Goal: Find specific page/section: Find specific page/section

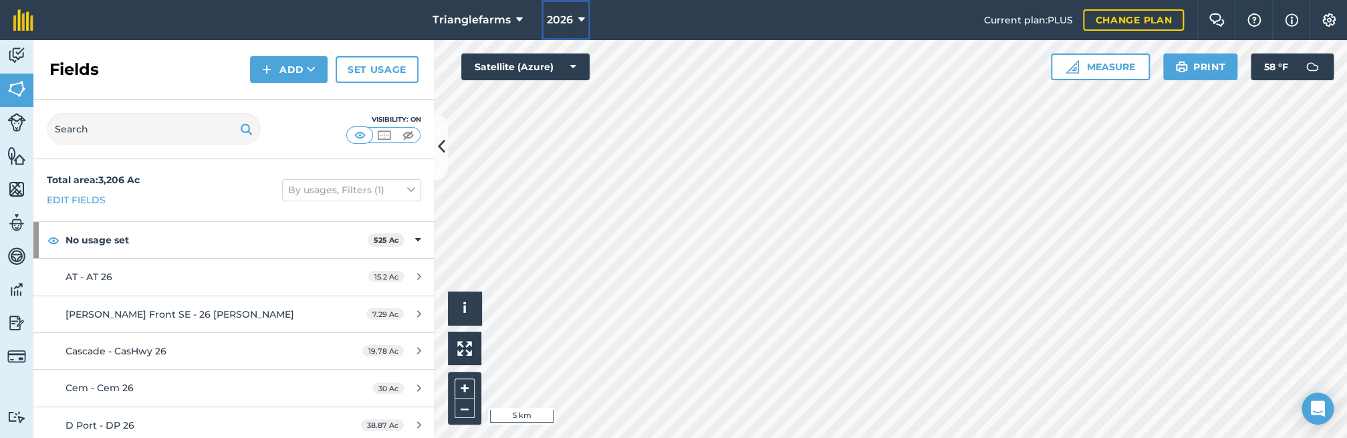
click at [566, 25] on span "2026" at bounding box center [560, 20] width 26 height 16
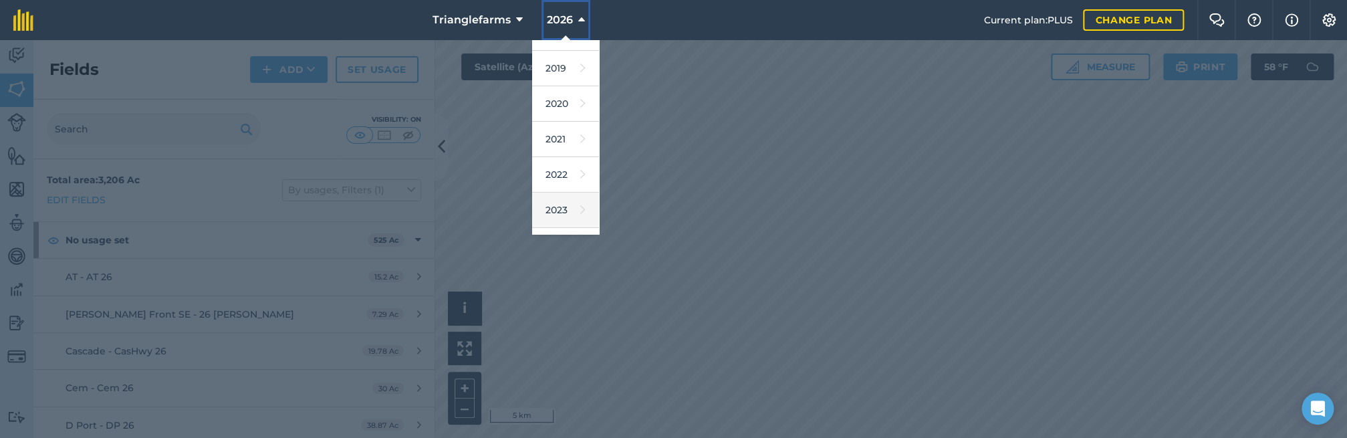
scroll to position [121, 0]
click at [558, 221] on link "2025" at bounding box center [565, 220] width 67 height 35
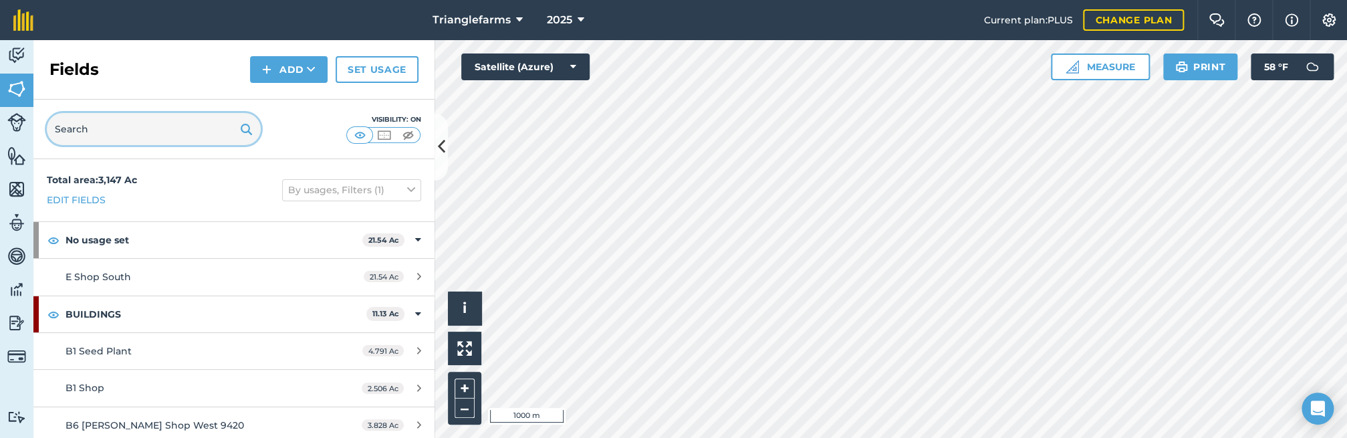
click at [156, 136] on input "text" at bounding box center [154, 129] width 214 height 32
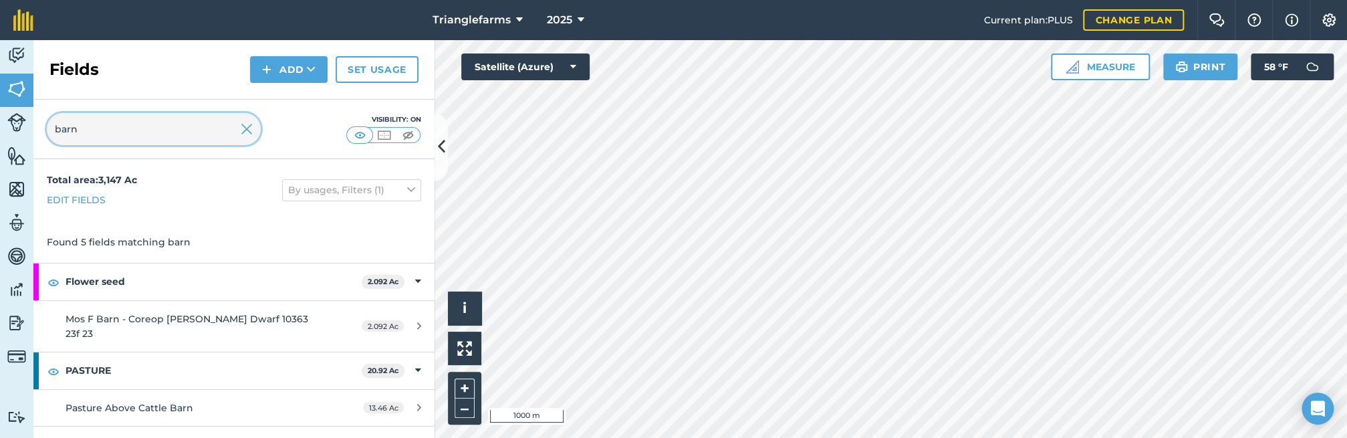
type input "barn"
click at [243, 136] on img at bounding box center [247, 129] width 12 height 16
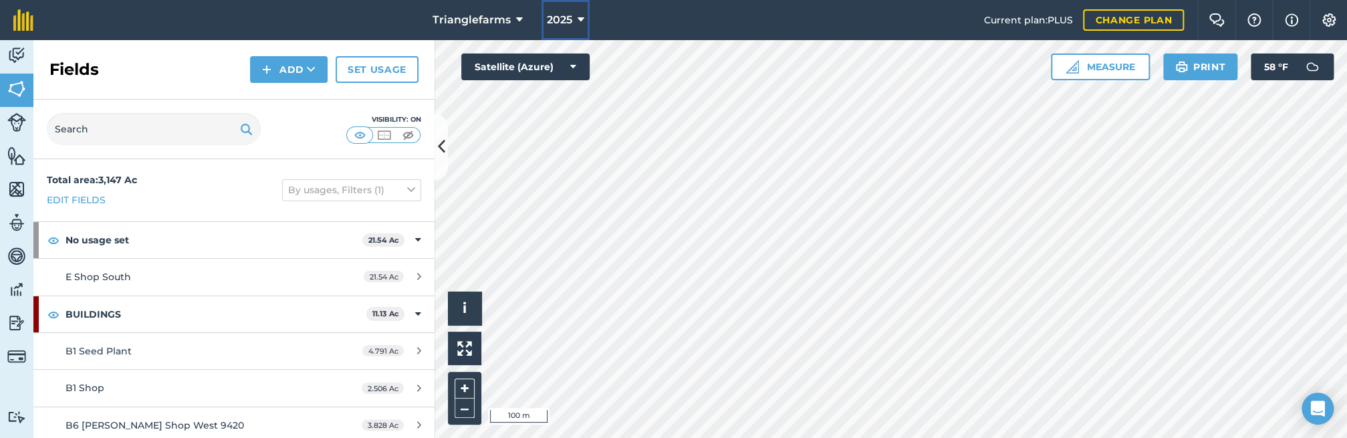
click at [550, 9] on button "2025" at bounding box center [565, 20] width 48 height 40
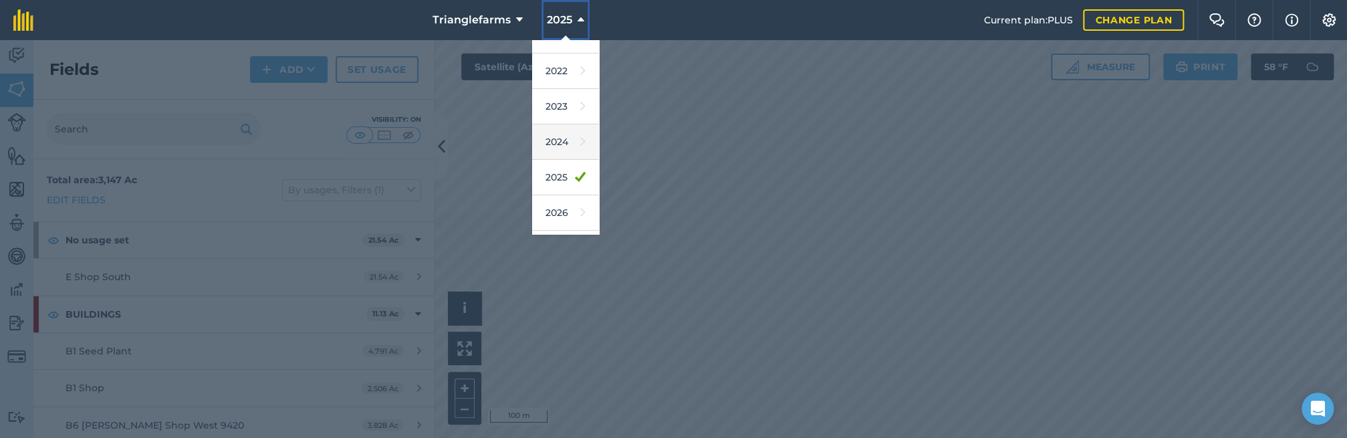
scroll to position [182, 0]
click at [552, 196] on link "2026" at bounding box center [565, 194] width 67 height 35
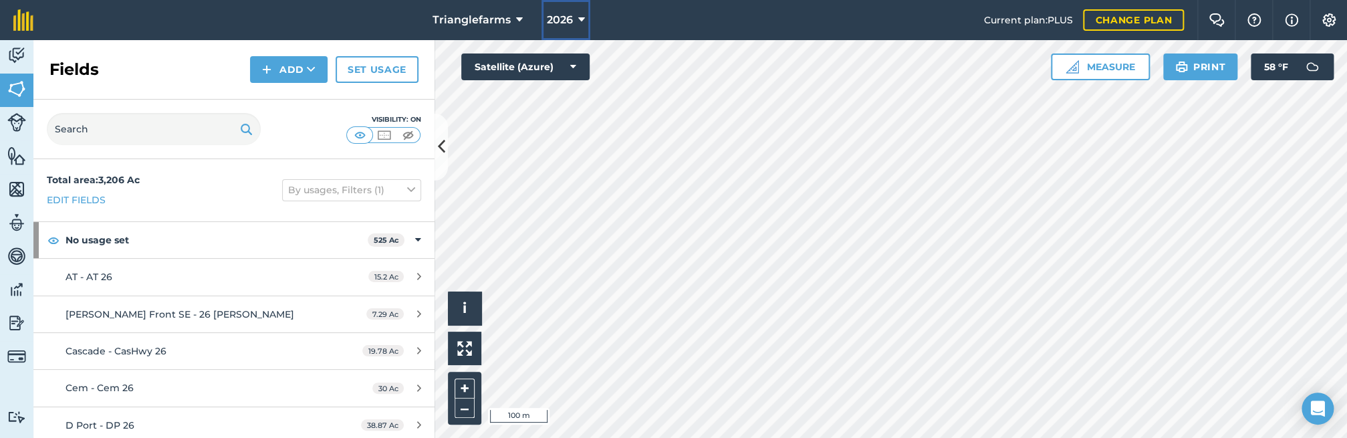
click at [564, 17] on span "2026" at bounding box center [560, 20] width 26 height 16
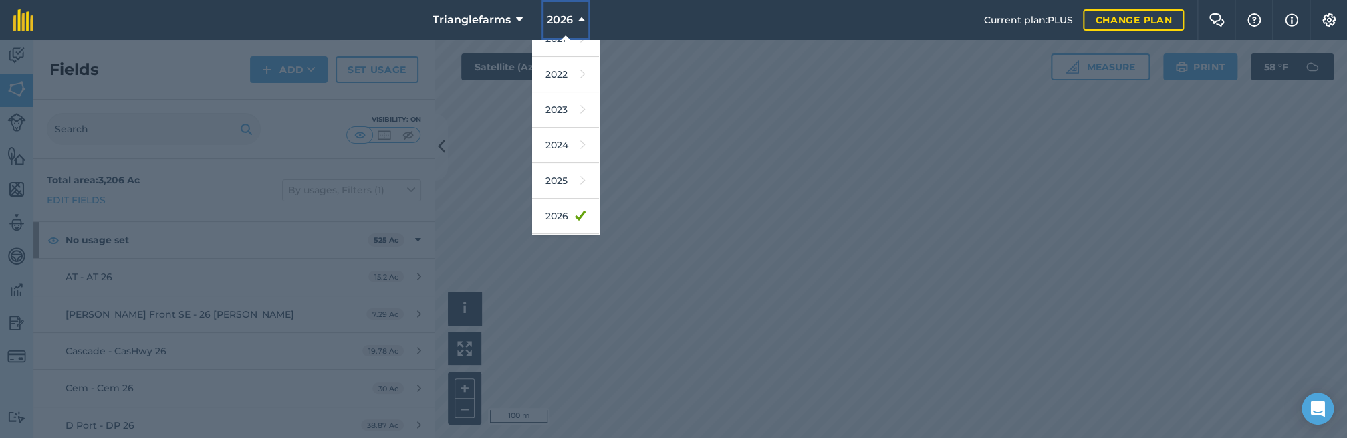
scroll to position [182, 0]
click at [566, 158] on link "2025" at bounding box center [565, 159] width 67 height 35
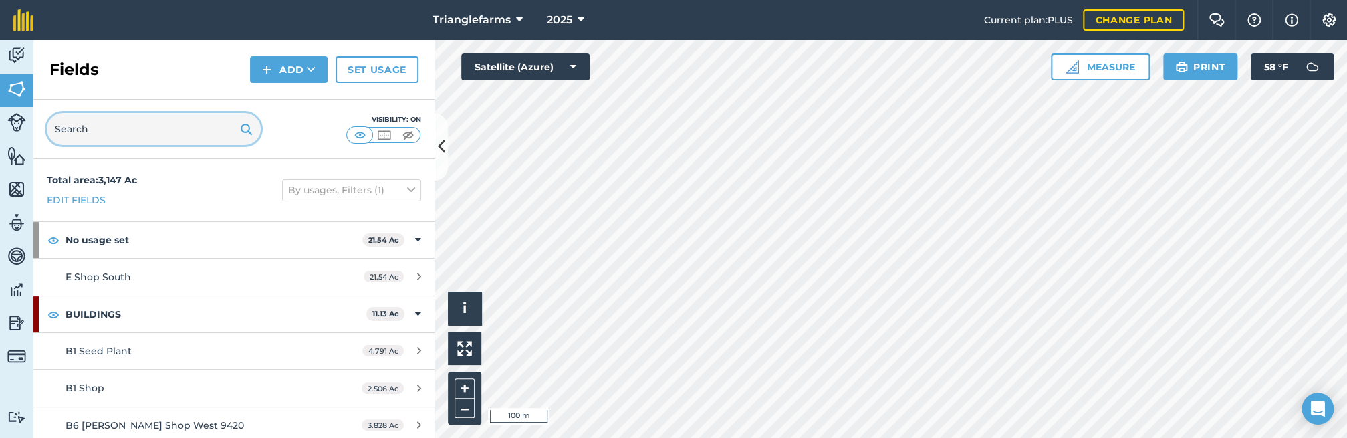
click at [144, 137] on input "text" at bounding box center [154, 129] width 214 height 32
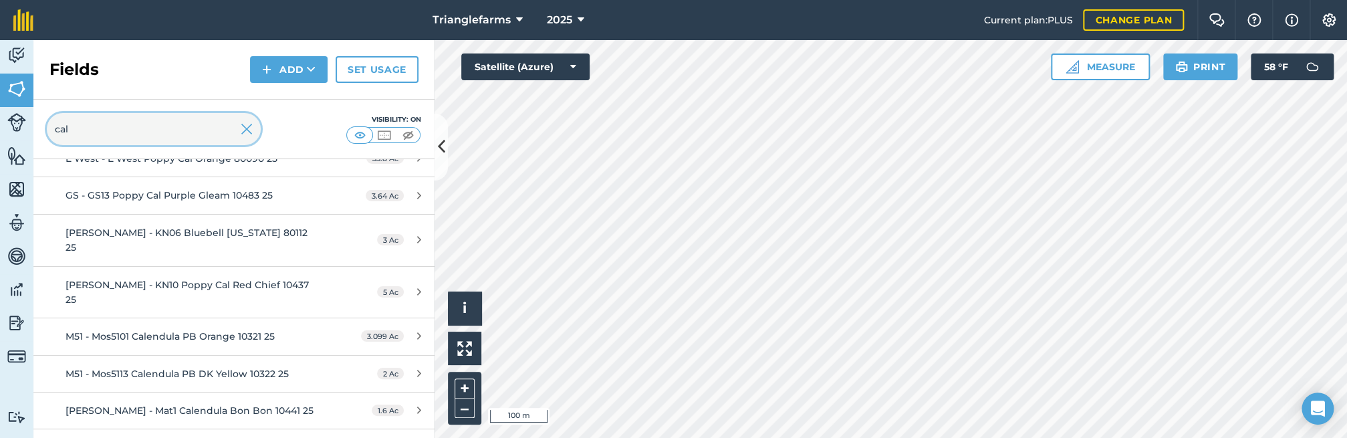
scroll to position [136, 0]
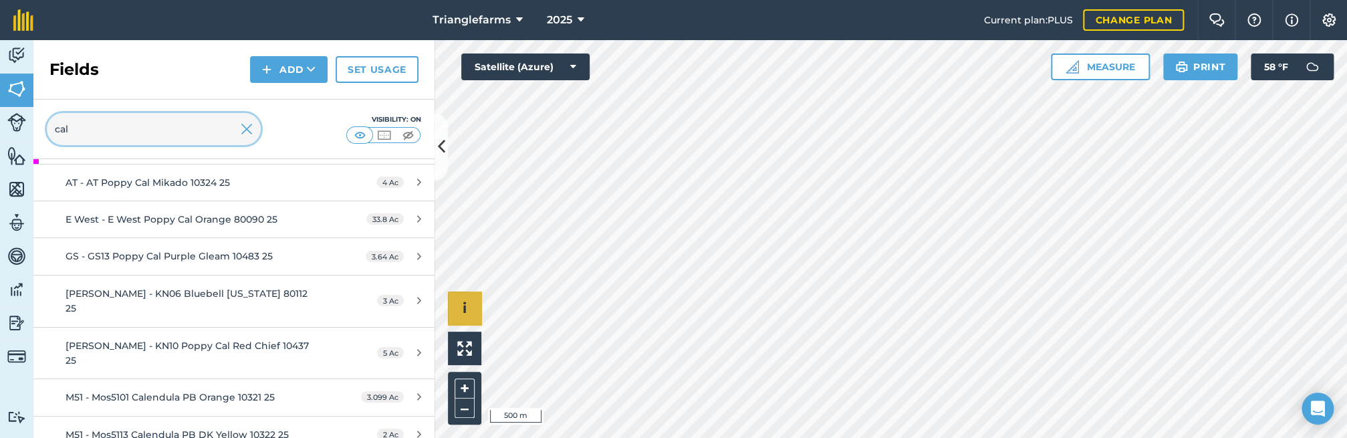
type input "cal"
click at [145, 130] on input "cal" at bounding box center [154, 129] width 214 height 32
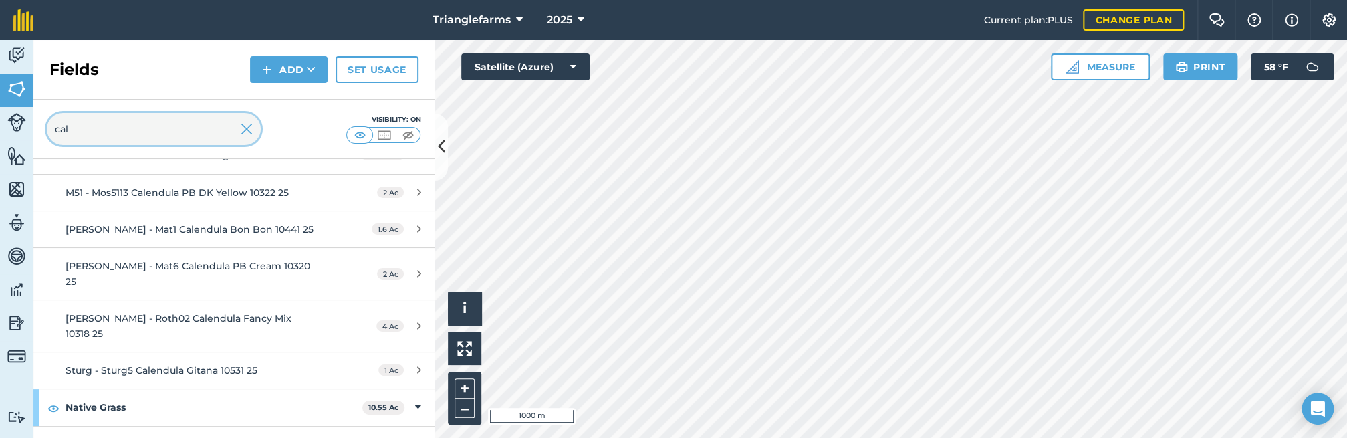
scroll to position [380, 0]
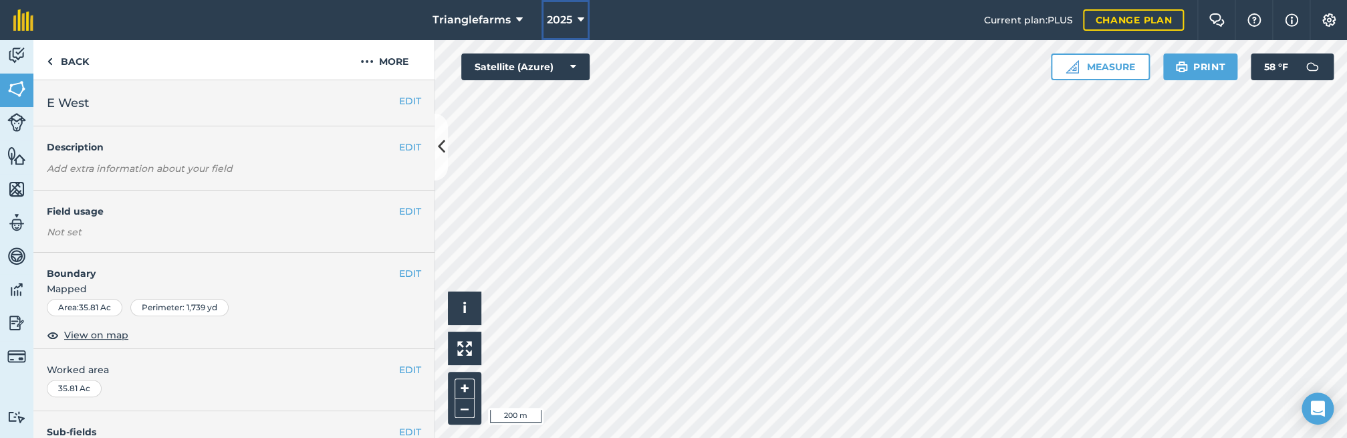
click at [562, 23] on span "2025" at bounding box center [559, 20] width 25 height 16
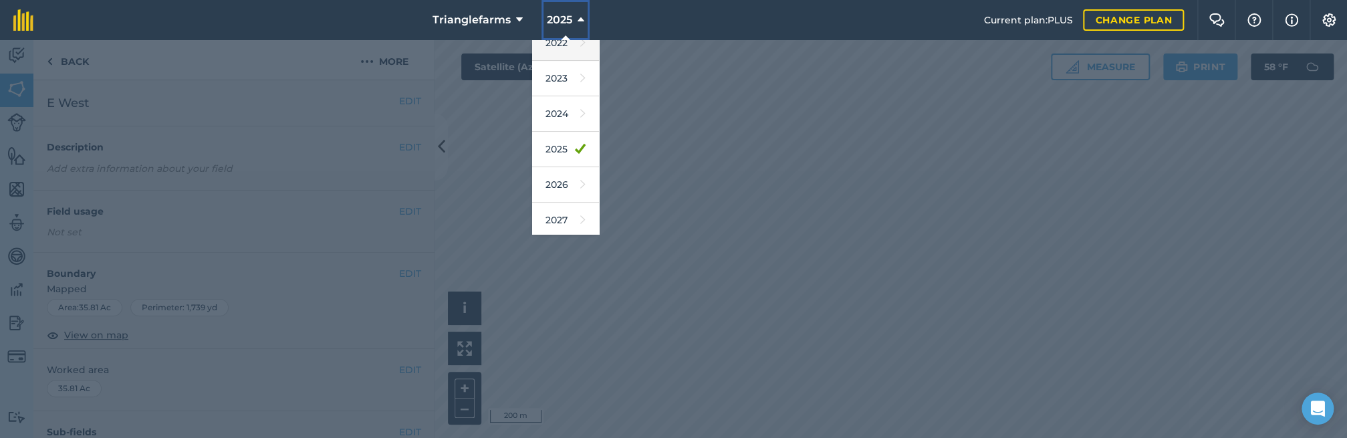
scroll to position [195, 0]
click at [554, 180] on link "2026" at bounding box center [565, 181] width 67 height 35
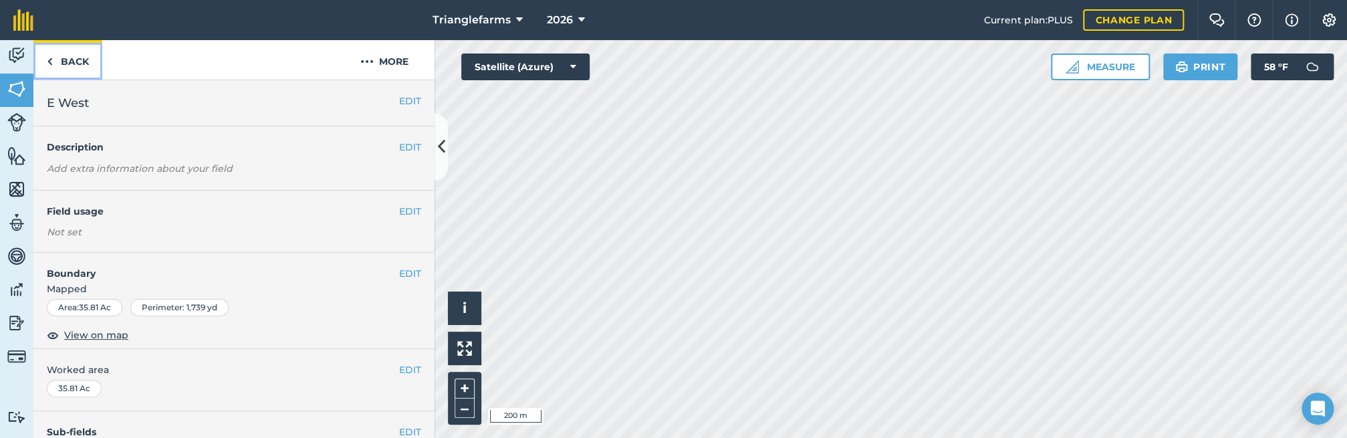
click at [62, 69] on link "Back" at bounding box center [67, 59] width 69 height 39
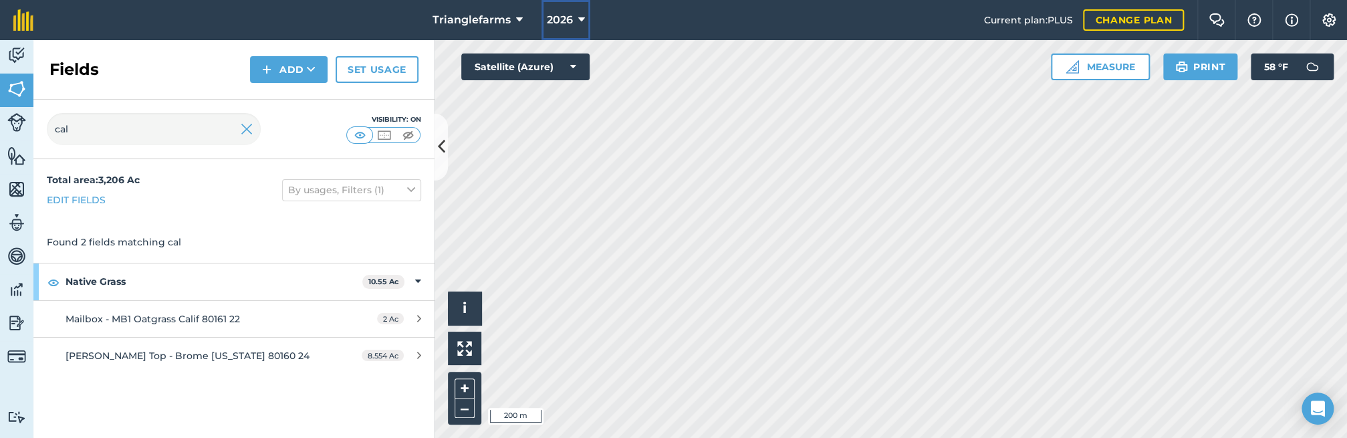
click at [558, 15] on span "2026" at bounding box center [560, 20] width 26 height 16
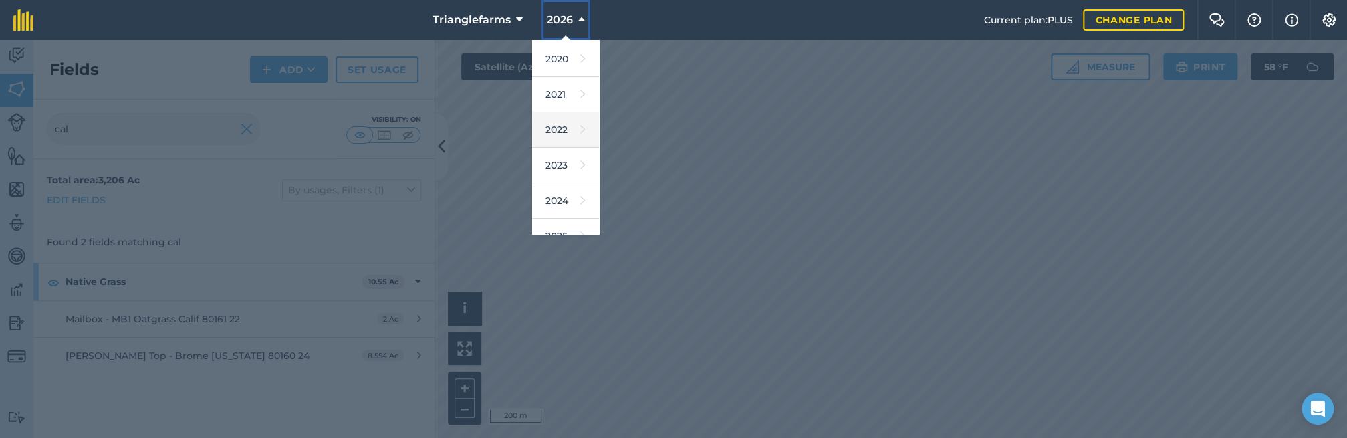
scroll to position [182, 0]
click at [558, 152] on link "2025" at bounding box center [565, 159] width 67 height 35
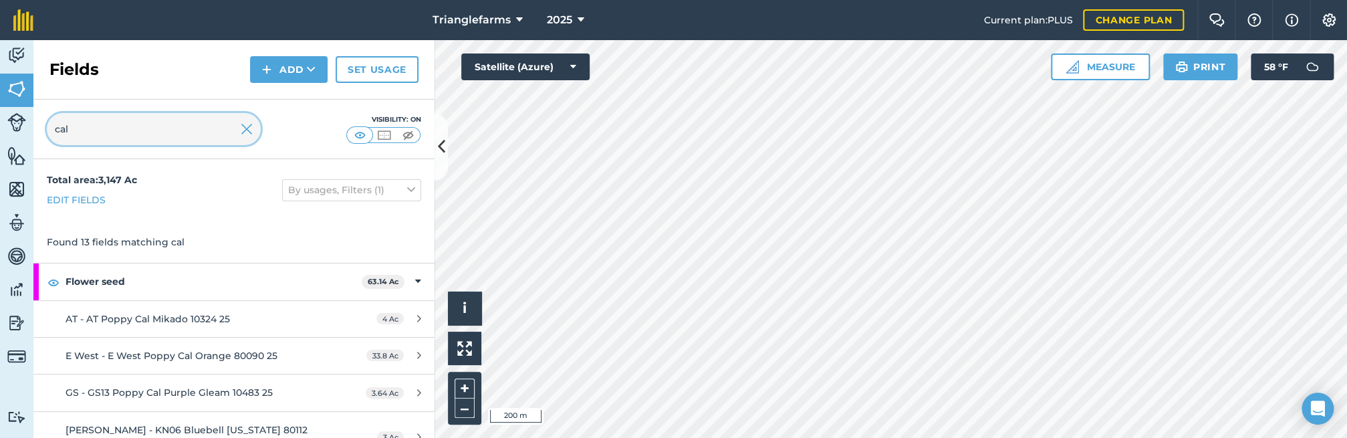
click at [174, 134] on input "cal" at bounding box center [154, 129] width 214 height 32
click at [171, 134] on input "cal" at bounding box center [154, 129] width 214 height 32
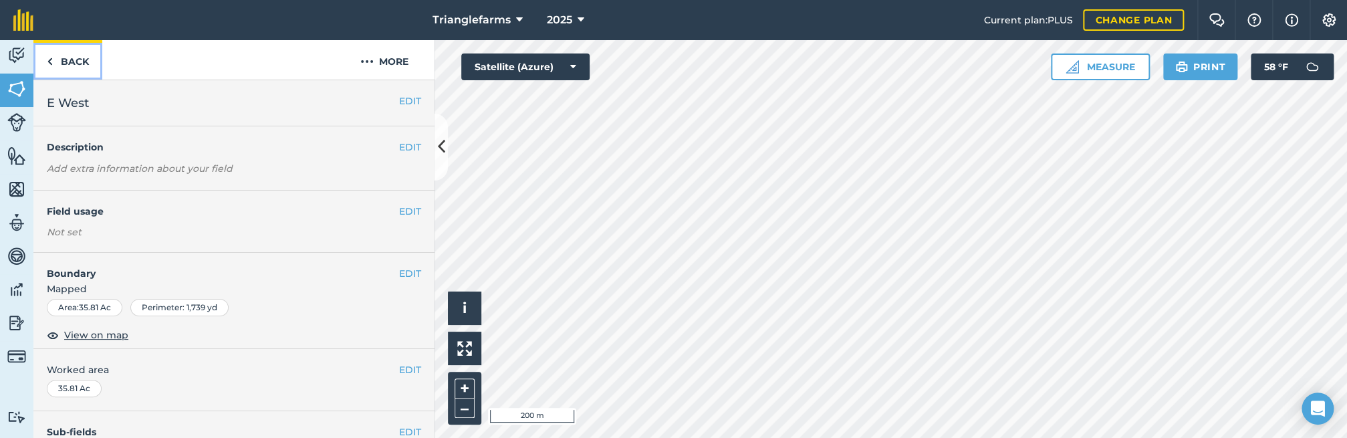
click at [78, 59] on link "Back" at bounding box center [67, 59] width 69 height 39
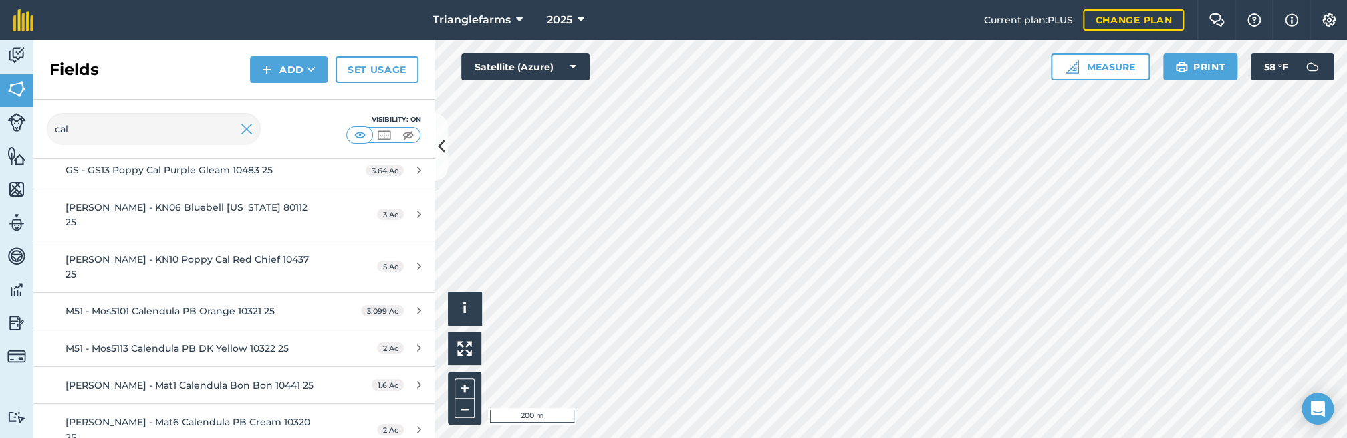
scroll to position [243, 0]
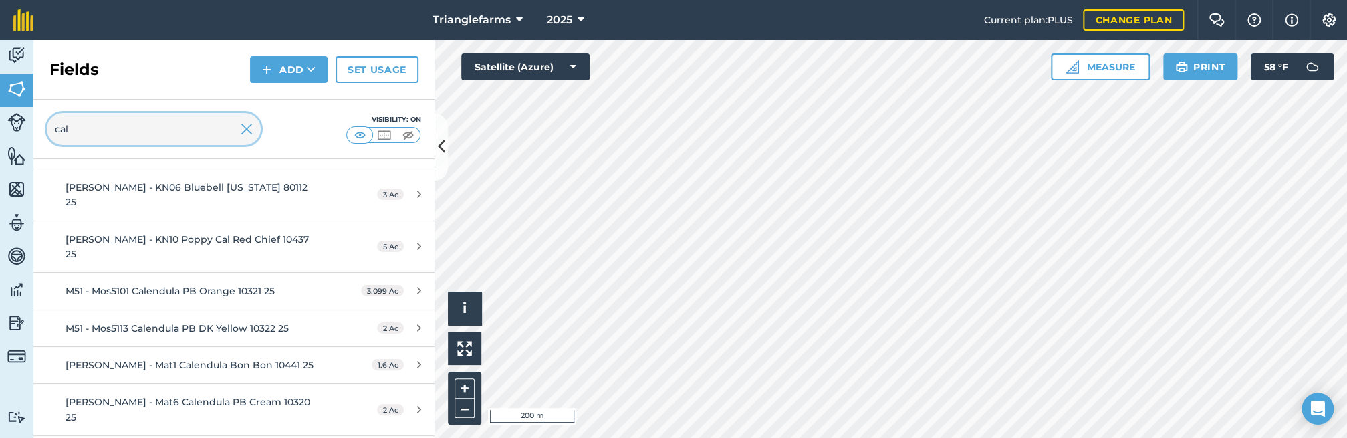
click at [237, 134] on input "cal" at bounding box center [154, 129] width 214 height 32
click at [247, 130] on img at bounding box center [247, 129] width 12 height 16
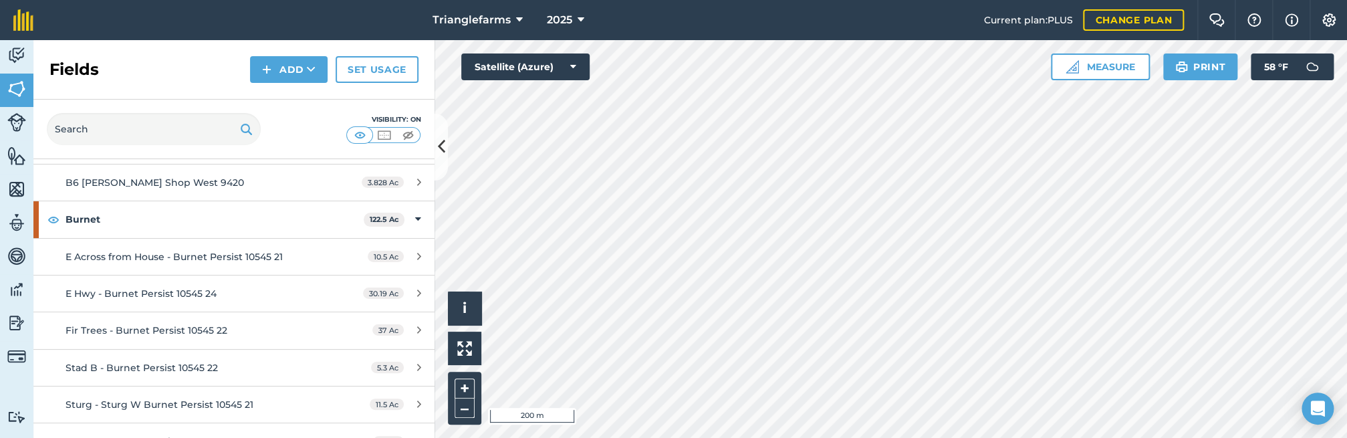
scroll to position [4734, 0]
